Goal: Use online tool/utility: Use online tool/utility

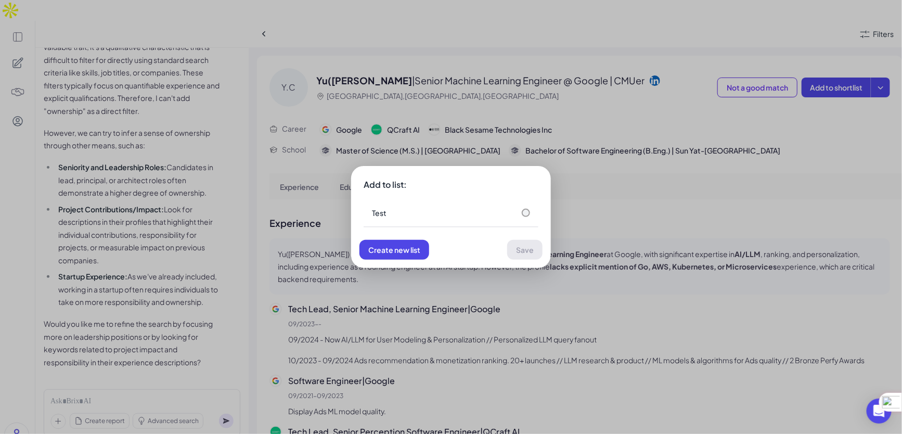
scroll to position [5, 0]
click at [365, 140] on div "Add to list: Test Create new list Save" at bounding box center [451, 217] width 902 height 434
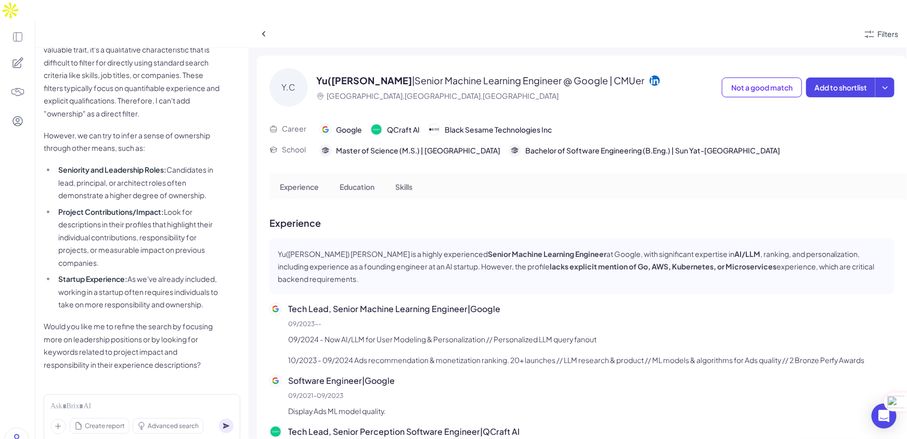
scroll to position [1081, 0]
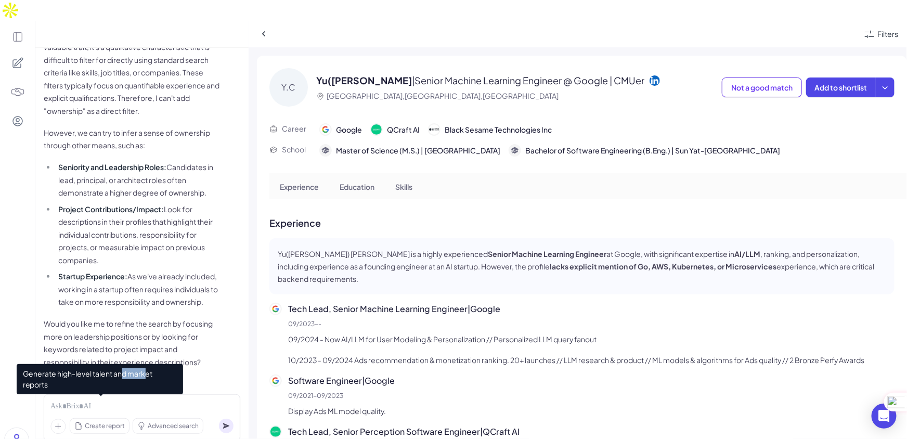
drag, startPoint x: 145, startPoint y: 375, endPoint x: 123, endPoint y: 375, distance: 21.3
click at [123, 375] on span "Generate high-level talent and market reports" at bounding box center [100, 379] width 166 height 30
click at [108, 421] on span "Create report" at bounding box center [105, 425] width 40 height 9
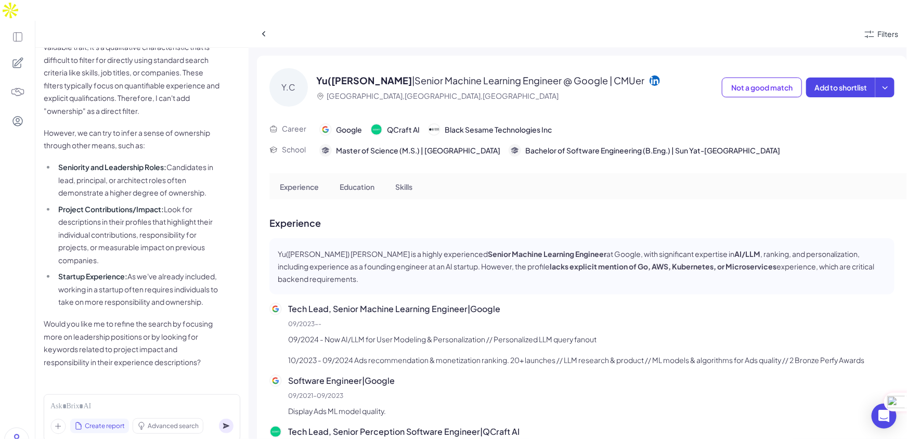
click at [114, 419] on div "Create report" at bounding box center [99, 426] width 59 height 15
click at [208, 394] on div "Create report Advanced search" at bounding box center [142, 417] width 197 height 47
click at [198, 394] on div "Create report Advanced search" at bounding box center [142, 417] width 197 height 47
click at [195, 401] on div at bounding box center [141, 406] width 183 height 11
click at [580, 303] on p "Tech Lead, Senior Machine Learning Engineer | Google" at bounding box center [591, 309] width 607 height 12
